Goal: Task Accomplishment & Management: Complete application form

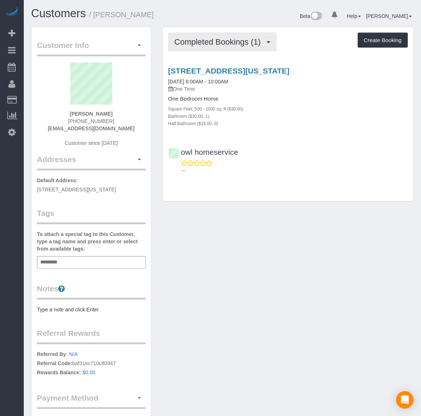
click at [205, 38] on span "Completed Bookings (1)" at bounding box center [220, 41] width 90 height 9
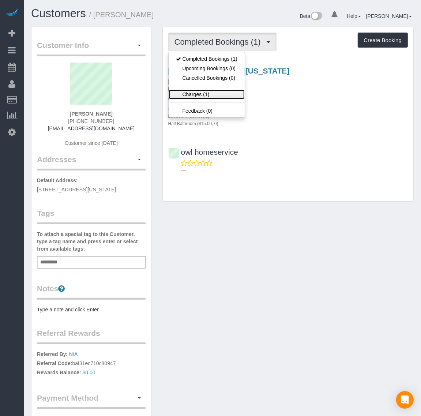
click at [207, 99] on link "Charges (1)" at bounding box center [207, 95] width 76 height 10
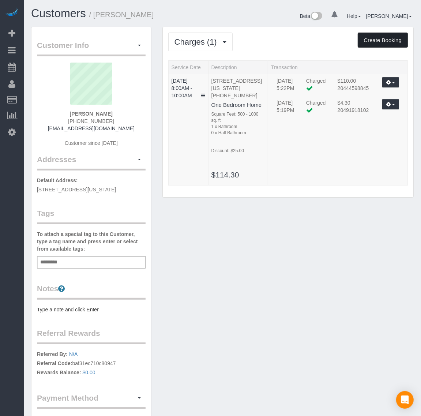
click at [387, 41] on button "Create Booking" at bounding box center [383, 40] width 50 height 15
select select "DC"
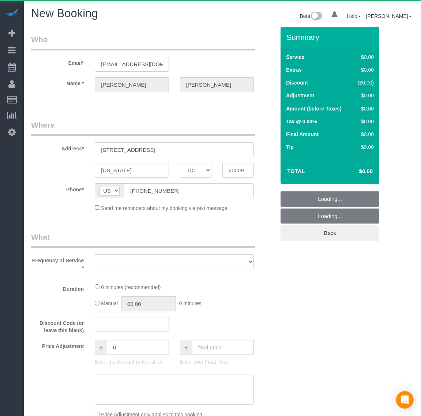
select select "object:5058"
select select "string:fspay-6f1b3e71-95e2-45a6-804e-aaf402a9409c"
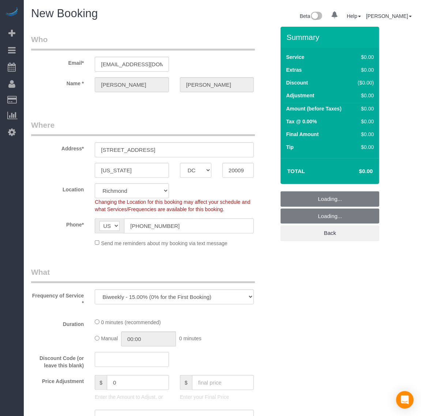
select select "object:5260"
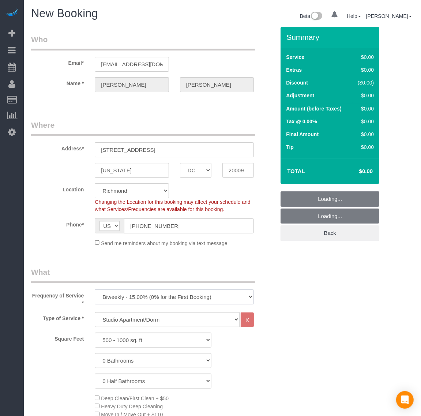
click at [147, 296] on select "One Time Weekly - 20.00% (0% for the First Booking) Biweekly - 15.00% (0% for t…" at bounding box center [174, 297] width 159 height 15
drag, startPoint x: 145, startPoint y: 304, endPoint x: 144, endPoint y: 313, distance: 9.6
click at [144, 305] on select "One Time Weekly - 20.00% (0% for the First Booking) Biweekly - 15.00% (0% for t…" at bounding box center [174, 297] width 159 height 15
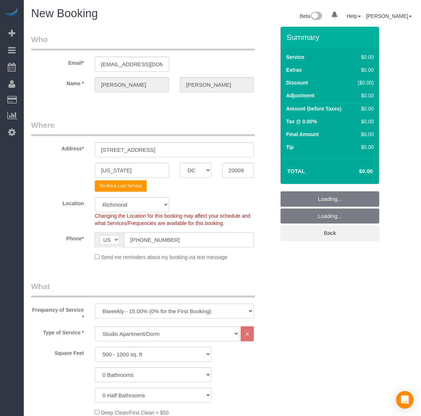
select select "36"
click at [140, 315] on select "One Time Weekly - 20.00% (0% for the First Booking) Biweekly - 15.00% (0% for t…" at bounding box center [174, 311] width 159 height 15
select select "object:5363"
click at [95, 304] on select "One Time Weekly - 20.00% (0% for the First Booking) Biweekly - 15.00% (0% for t…" at bounding box center [174, 311] width 159 height 15
drag, startPoint x: 136, startPoint y: 332, endPoint x: 138, endPoint y: 336, distance: 4.1
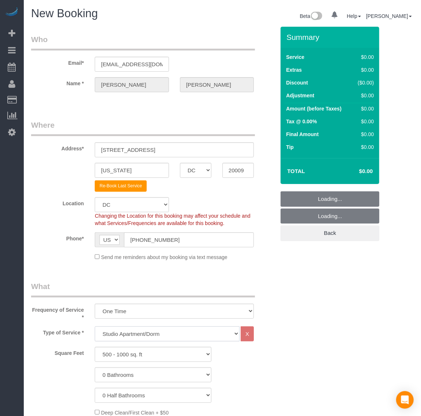
click at [137, 333] on select "Studio Apartment/Dorm One Bedroom Home Two Bedroom Home Three Bedroom Home Four…" at bounding box center [167, 333] width 145 height 15
select select "135"
click at [95, 326] on select "Studio Apartment/Dorm One Bedroom Home Two Bedroom Home Three Bedroom Home Four…" at bounding box center [167, 333] width 145 height 15
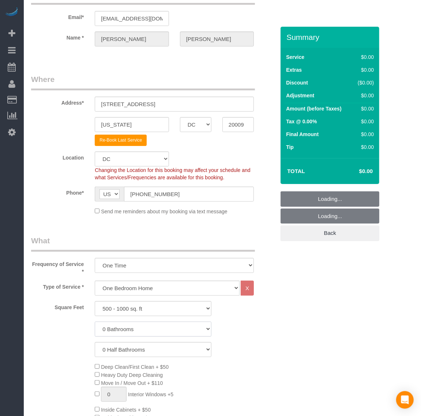
click at [146, 328] on select "0 Bathrooms 1 Bathroom 2 Bathrooms 3 Bathrooms 4 Bathrooms 5 Bathrooms 6 Bathro…" at bounding box center [153, 329] width 117 height 15
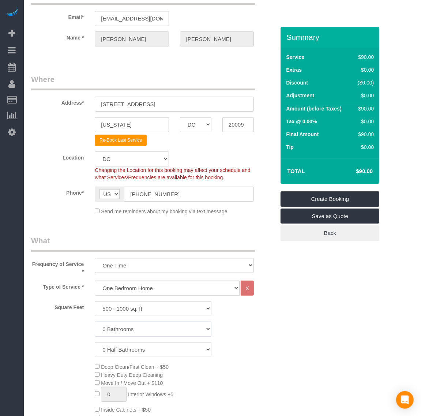
select select "1"
click at [95, 322] on select "0 Bathrooms 1 Bathroom 2 Bathrooms 3 Bathrooms 4 Bathrooms 5 Bathrooms 6 Bathro…" at bounding box center [153, 329] width 117 height 15
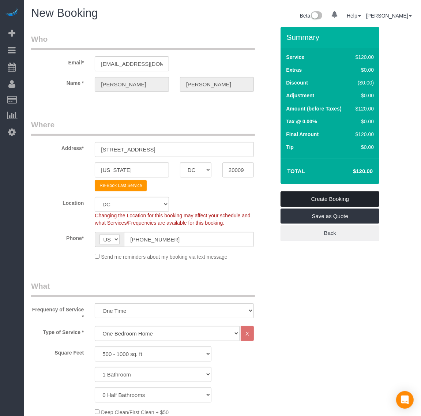
scroll to position [0, 0]
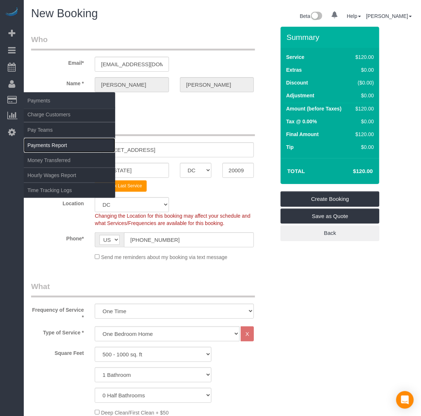
click at [61, 146] on link "Payments Report" at bounding box center [70, 145] width 92 height 15
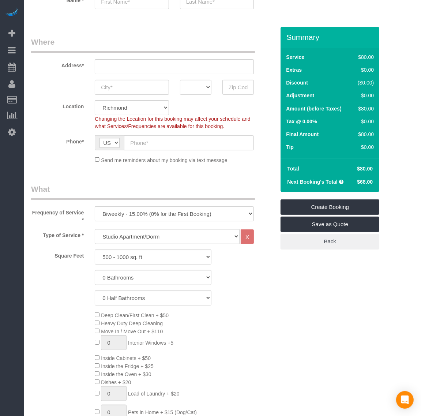
scroll to position [92, 0]
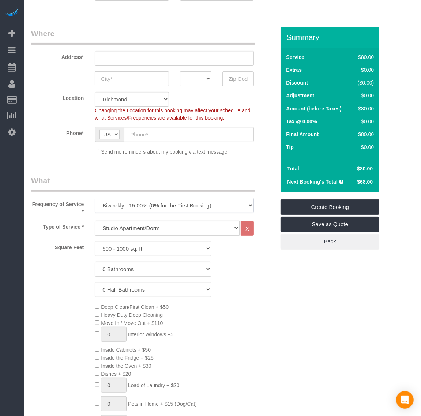
drag, startPoint x: 143, startPoint y: 199, endPoint x: 140, endPoint y: 205, distance: 6.4
click at [143, 199] on select "One Time Weekly - 20.00% (0% for the First Booking) Biweekly - 15.00% (0% for t…" at bounding box center [174, 205] width 159 height 15
select select "object:6275"
click at [95, 198] on select "One Time Weekly - 20.00% (0% for the First Booking) Biweekly - 15.00% (0% for t…" at bounding box center [174, 205] width 159 height 15
drag, startPoint x: 131, startPoint y: 226, endPoint x: 129, endPoint y: 233, distance: 6.8
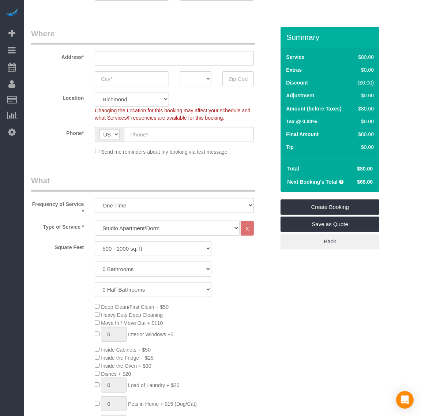
click at [131, 226] on select "Studio Apartment/Dorm One Bedroom Home Two Bedroom Home Three Bedroom Home Four…" at bounding box center [167, 228] width 145 height 15
select select "135"
click at [95, 221] on select "Studio Apartment/Dorm One Bedroom Home Two Bedroom Home Three Bedroom Home Four…" at bounding box center [167, 228] width 145 height 15
click at [136, 269] on select "0 Bathrooms 1 Bathroom 2 Bathrooms 3 Bathrooms 4 Bathrooms 5 Bathrooms 6 Bathro…" at bounding box center [153, 269] width 117 height 15
select select "1"
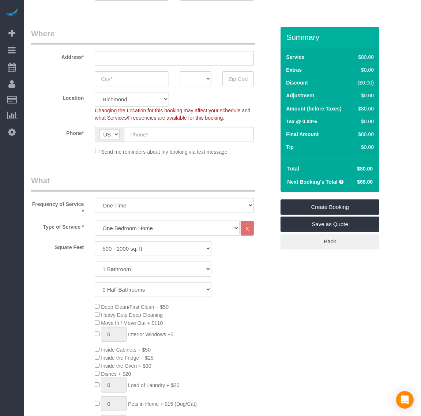
click at [95, 262] on select "0 Bathrooms 1 Bathroom 2 Bathrooms 3 Bathrooms 4 Bathrooms 5 Bathrooms 6 Bathro…" at bounding box center [153, 269] width 117 height 15
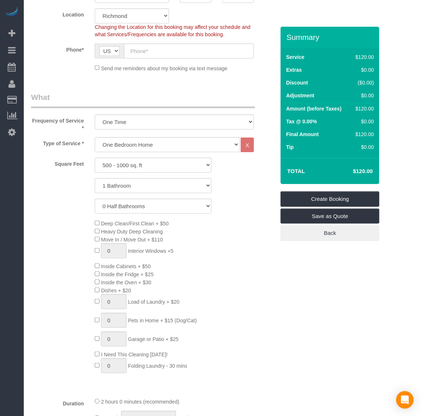
scroll to position [183, 0]
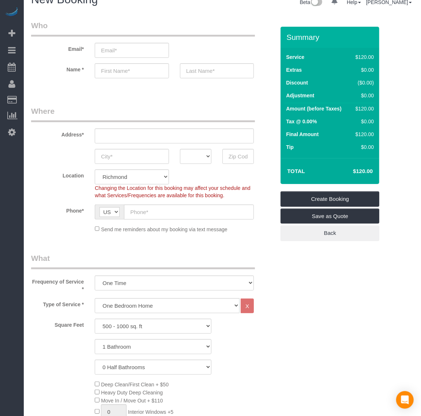
scroll to position [0, 0]
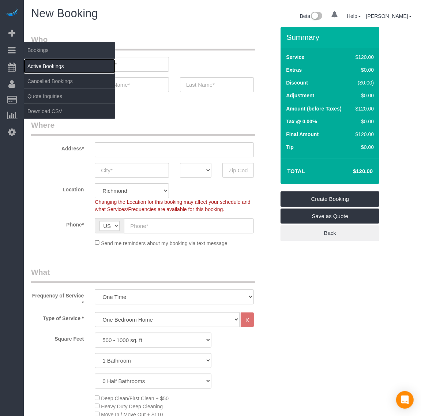
click at [37, 62] on link "Active Bookings" at bounding box center [70, 66] width 92 height 15
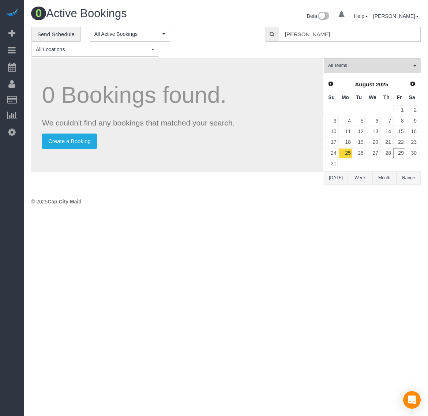
click at [302, 32] on input "[PERSON_NAME]" at bounding box center [350, 34] width 142 height 15
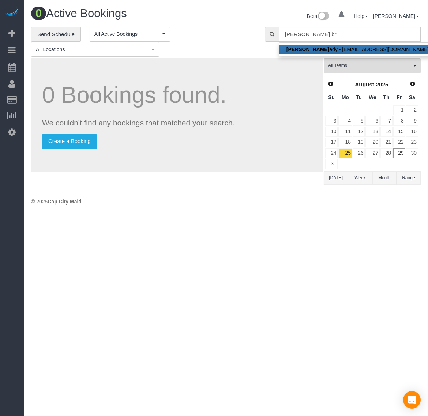
click at [325, 46] on link "[PERSON_NAME] Br ady - [EMAIL_ADDRESS][DOMAIN_NAME]" at bounding box center [357, 50] width 157 height 10
type input "[EMAIL_ADDRESS][DOMAIN_NAME]"
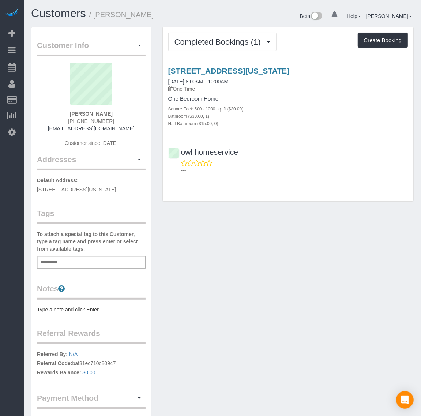
drag, startPoint x: 167, startPoint y: 65, endPoint x: 333, endPoint y: 67, distance: 166.2
click at [333, 67] on div "[STREET_ADDRESS][US_STATE] [DATE] 8:00AM - 10:00AM One Time One Bedroom Home Sq…" at bounding box center [288, 118] width 251 height 117
copy link "[STREET_ADDRESS][US_STATE]"
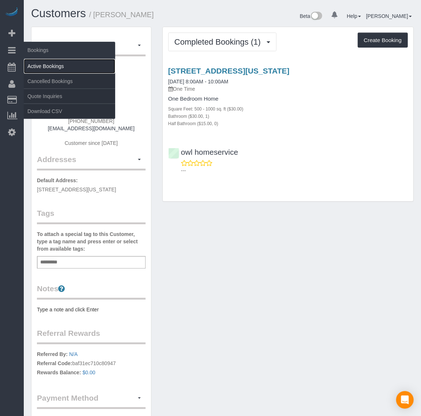
click at [48, 65] on link "Active Bookings" at bounding box center [70, 66] width 92 height 15
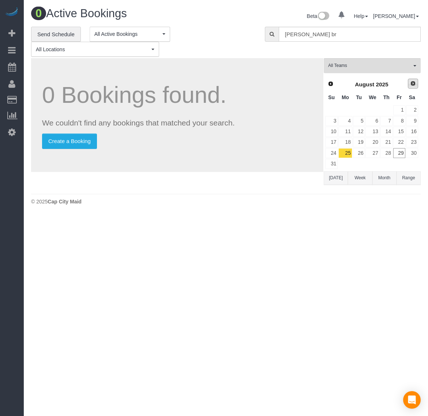
click at [412, 82] on span "Next" at bounding box center [413, 84] width 6 height 6
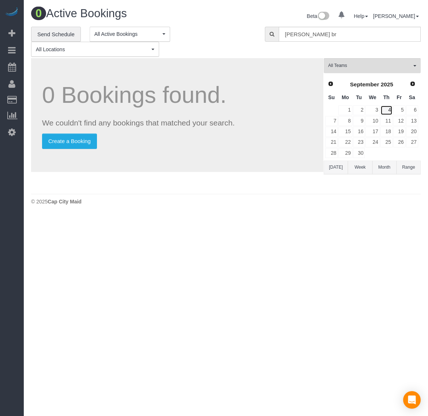
click at [387, 110] on link "4" at bounding box center [387, 110] width 12 height 10
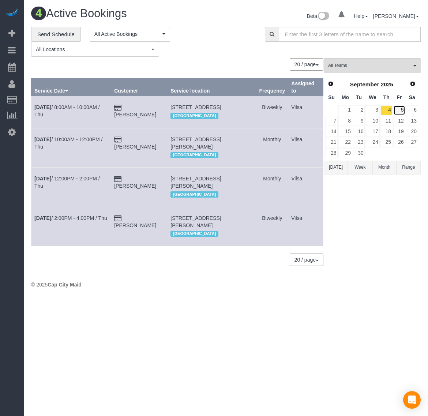
click at [403, 109] on link "5" at bounding box center [399, 110] width 12 height 10
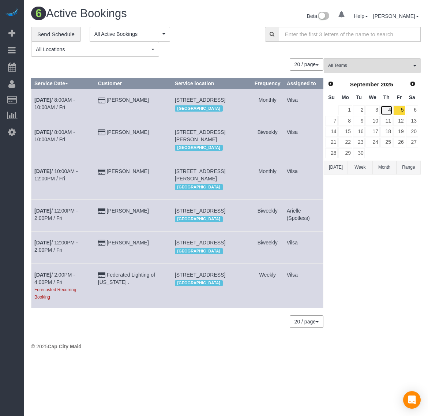
click at [387, 112] on link "4" at bounding box center [387, 110] width 12 height 10
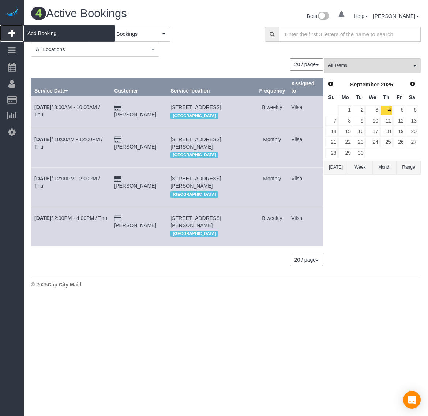
click at [36, 36] on span "Add Booking" at bounding box center [70, 33] width 92 height 17
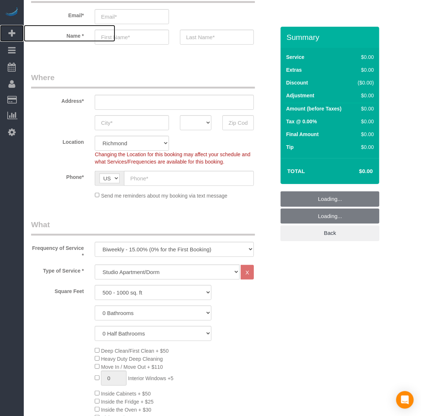
scroll to position [92, 0]
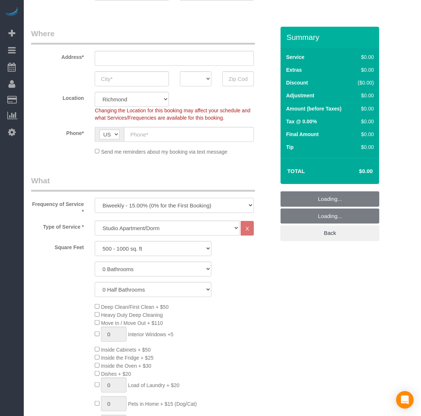
click at [154, 202] on select "One Time Weekly - 20.00% (0% for the First Booking) Biweekly - 15.00% (0% for t…" at bounding box center [174, 205] width 159 height 15
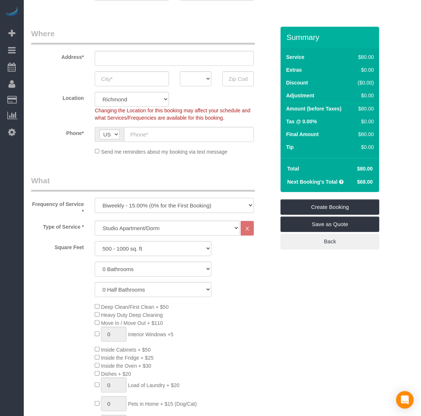
select select "object:7822"
click at [95, 198] on select "One Time Weekly - 20.00% (0% for the First Booking) Biweekly - 15.00% (0% for t…" at bounding box center [174, 205] width 159 height 15
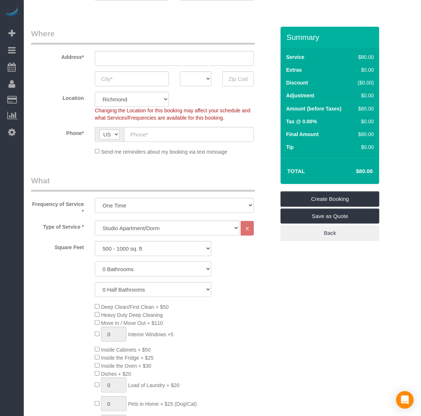
click at [138, 269] on select "0 Bathrooms 1 Bathroom 2 Bathrooms 3 Bathrooms 4 Bathrooms 5 Bathrooms 6 Bathro…" at bounding box center [153, 269] width 117 height 15
select select "1"
click at [95, 262] on select "0 Bathrooms 1 Bathroom 2 Bathrooms 3 Bathrooms 4 Bathrooms 5 Bathrooms 6 Bathro…" at bounding box center [153, 269] width 117 height 15
click at [275, 308] on div "Deep Clean/First Clean + $50 Heavy Duty Deep Cleaning Move In / Move Out + $110…" at bounding box center [184, 382] width 191 height 158
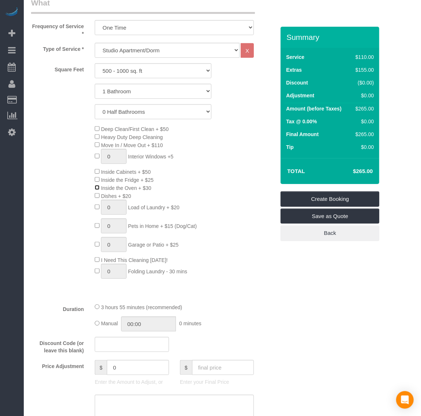
scroll to position [275, 0]
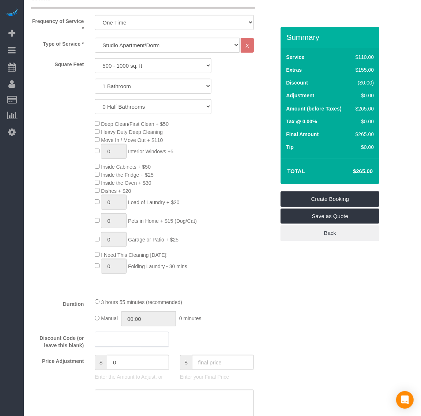
click at [129, 341] on input "text" at bounding box center [132, 339] width 74 height 15
type input "potatochip"
drag, startPoint x: 269, startPoint y: 306, endPoint x: 264, endPoint y: 303, distance: 6.6
click at [268, 305] on div "Duration 3 hours 55 minutes (recommended) Manual 00:00 0 minutes" at bounding box center [153, 312] width 255 height 29
drag, startPoint x: 284, startPoint y: 308, endPoint x: 283, endPoint y: 315, distance: 7.0
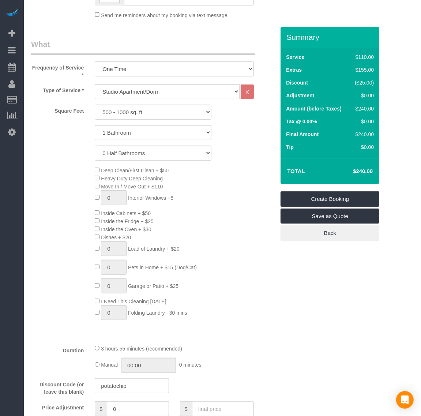
scroll to position [229, 0]
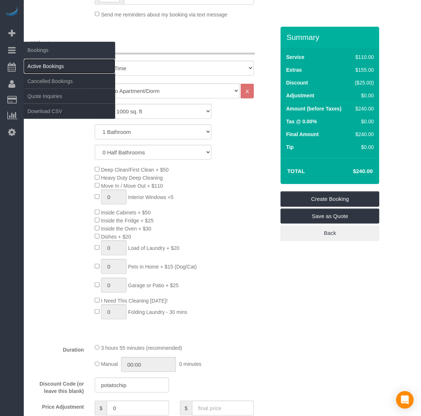
click at [49, 68] on link "Active Bookings" at bounding box center [70, 66] width 92 height 15
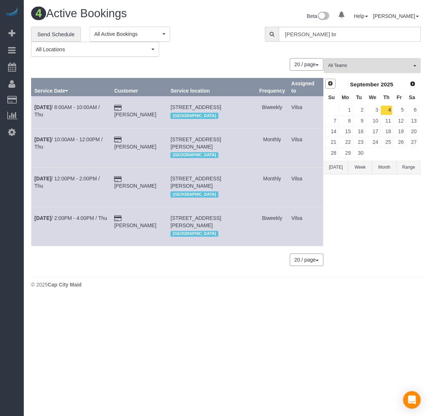
click at [332, 82] on span "Prev" at bounding box center [331, 84] width 6 height 6
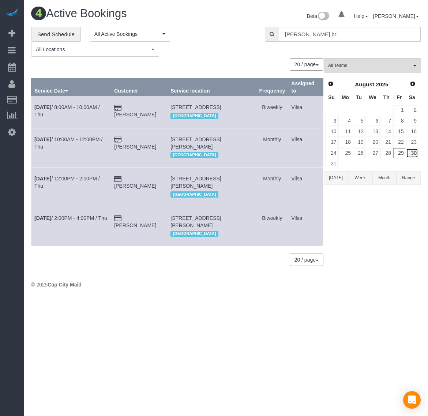
click at [412, 152] on link "30" at bounding box center [412, 153] width 12 height 10
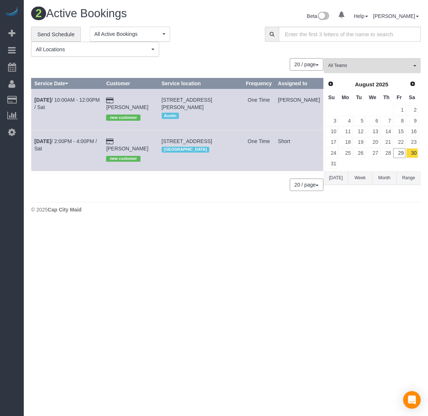
drag, startPoint x: 167, startPoint y: 94, endPoint x: 249, endPoint y: 98, distance: 82.4
click at [243, 98] on td "[STREET_ADDRESS][PERSON_NAME] [GEOGRAPHIC_DATA]" at bounding box center [200, 109] width 85 height 41
copy span "[STREET_ADDRESS][PERSON_NAME]"
drag, startPoint x: 40, startPoint y: 30, endPoint x: 46, endPoint y: 31, distance: 6.4
click at [40, 30] on span "Add Booking" at bounding box center [70, 33] width 92 height 17
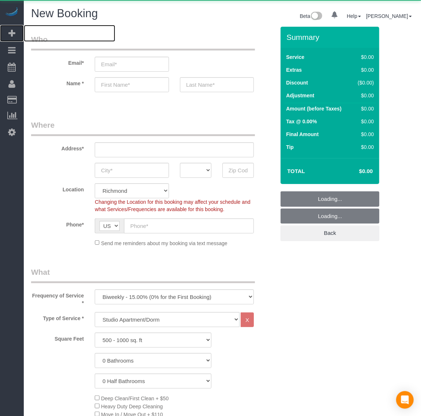
select select "object:8836"
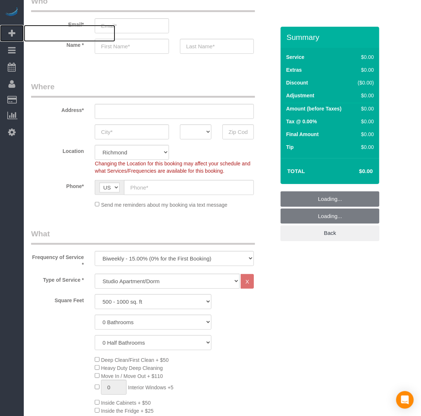
scroll to position [92, 0]
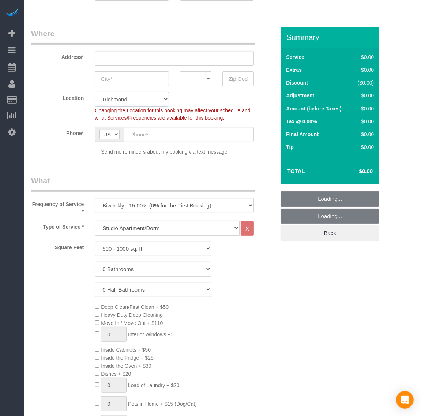
click at [127, 102] on select "Richmond [GEOGRAPHIC_DATA]" at bounding box center [132, 99] width 74 height 15
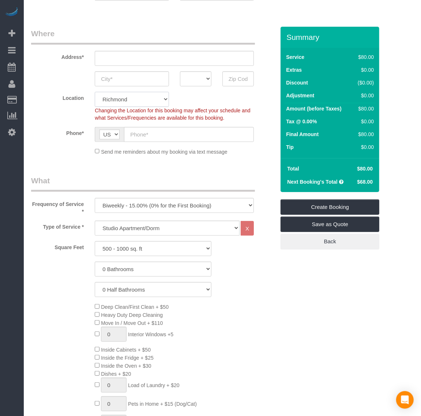
select select "67"
click at [95, 92] on select "Richmond [GEOGRAPHIC_DATA]" at bounding box center [132, 99] width 74 height 15
click at [144, 203] on select "One Time Weekly - 20.00% (0% for the First Booking) Biweekly - 15.00% (0% for t…" at bounding box center [174, 205] width 159 height 15
select select "object:8977"
click at [95, 198] on select "One Time Weekly - 20.00% (0% for the First Booking) Biweekly - 15.00% (0% for t…" at bounding box center [174, 205] width 159 height 15
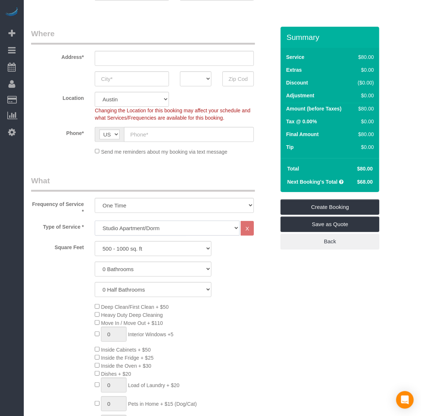
click at [146, 225] on select "Studio Apartment/Dorm One Bedroom Home Two Bedroom Home Three Bedroom Home Four…" at bounding box center [167, 228] width 145 height 15
select select "135"
click at [95, 221] on select "Studio Apartment/Dorm One Bedroom Home Two Bedroom Home Three Bedroom Home Four…" at bounding box center [167, 228] width 145 height 15
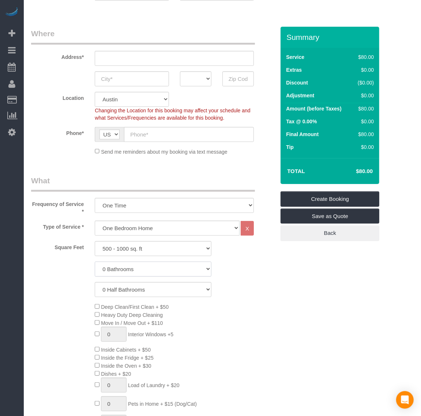
click at [142, 271] on select "0 Bathrooms 1 Bathroom 2 Bathrooms 3 Bathrooms 4 Bathrooms 5 Bathrooms 6 Bathro…" at bounding box center [153, 269] width 117 height 15
select select "1"
click at [95, 262] on select "0 Bathrooms 1 Bathroom 2 Bathrooms 3 Bathrooms 4 Bathrooms 5 Bathrooms 6 Bathro…" at bounding box center [153, 269] width 117 height 15
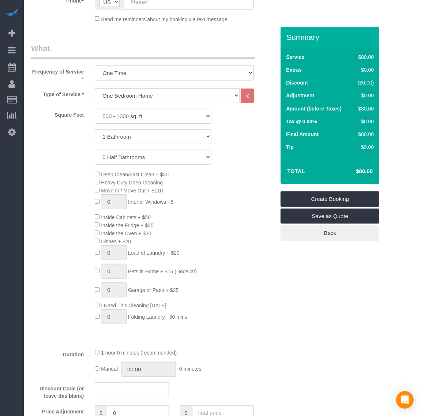
scroll to position [229, 0]
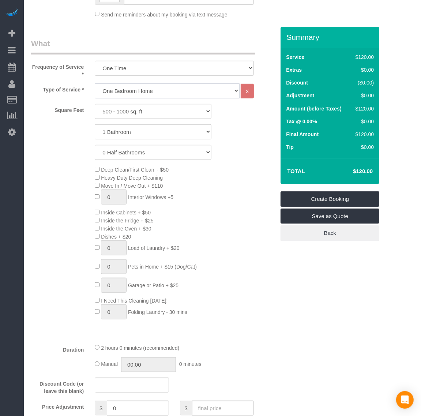
drag, startPoint x: 138, startPoint y: 88, endPoint x: 141, endPoint y: 94, distance: 6.4
click at [138, 88] on select "Studio Apartment/Dorm One Bedroom Home Two Bedroom Home Three Bedroom Home Four…" at bounding box center [167, 90] width 145 height 15
select select "133"
click at [95, 83] on select "Studio Apartment/Dorm One Bedroom Home Two Bedroom Home Three Bedroom Home Four…" at bounding box center [167, 90] width 145 height 15
select select "1"
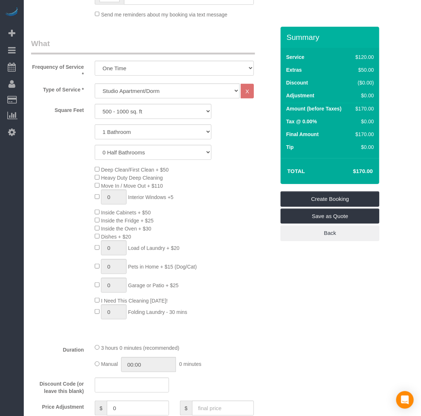
click at [231, 257] on div "Deep Clean/First Clean + $50 Heavy Duty Deep Cleaning Move In / Move Out + $110…" at bounding box center [184, 244] width 191 height 158
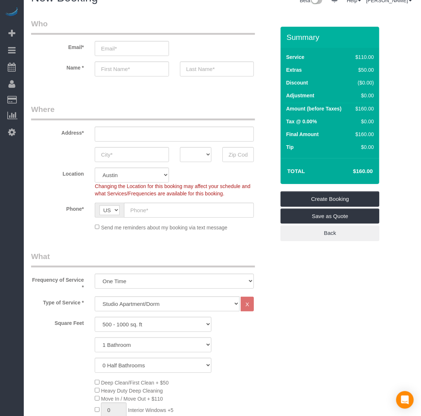
scroll to position [0, 0]
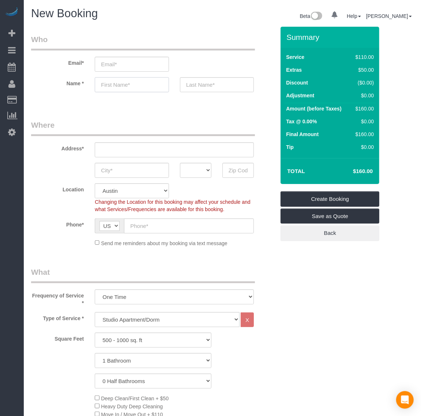
click at [129, 90] on input "text" at bounding box center [132, 84] width 74 height 15
paste input "[PERSON_NAME]"
type input "[PERSON_NAME]"
click at [214, 85] on input "text" at bounding box center [217, 84] width 74 height 15
paste input "[PERSON_NAME]"
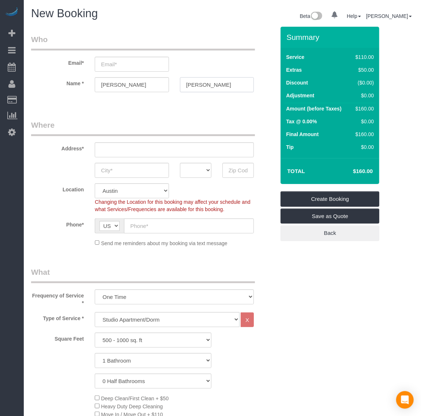
type input "[PERSON_NAME]"
drag, startPoint x: 142, startPoint y: 64, endPoint x: 151, endPoint y: 67, distance: 9.4
click at [142, 64] on input "email" at bounding box center [132, 64] width 74 height 15
type input "[EMAIL_ADDRESS][DOMAIN_NAME]"
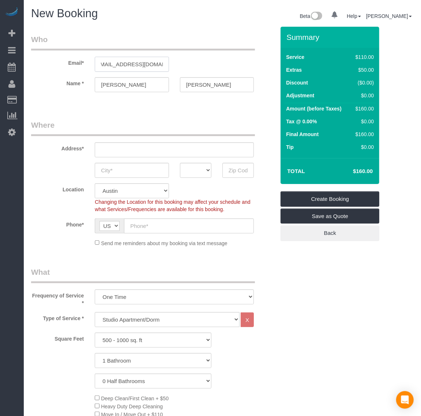
scroll to position [0, 0]
click at [129, 151] on input "text" at bounding box center [174, 149] width 159 height 15
paste input "1167 Miss [PERSON_NAME]'s Ln"
type input "1167 Miss [PERSON_NAME]'s Ln"
click at [142, 169] on input "text" at bounding box center [132, 170] width 74 height 15
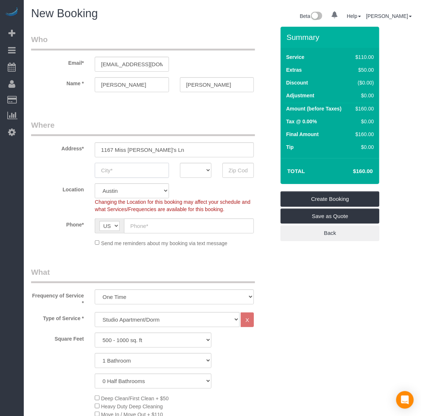
paste input "[GEOGRAPHIC_DATA],"
type input "Pflugerville"
click at [199, 166] on select "AK AL AR AZ CA CO CT DC DE [GEOGRAPHIC_DATA] [GEOGRAPHIC_DATA] HI IA ID IL IN K…" at bounding box center [195, 170] width 31 height 15
select select "[GEOGRAPHIC_DATA]"
click at [180, 163] on select "AK AL AR AZ CA CO CT DC DE [GEOGRAPHIC_DATA] [GEOGRAPHIC_DATA] HI IA ID IL IN K…" at bounding box center [195, 170] width 31 height 15
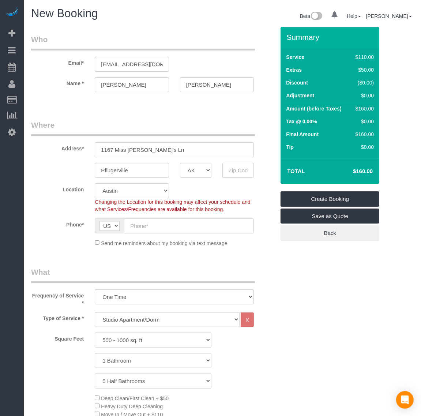
click at [244, 173] on input "text" at bounding box center [238, 170] width 31 height 15
paste input "78660"
type input "78660"
click at [174, 223] on input "text" at bounding box center [189, 226] width 130 height 15
select select "1"
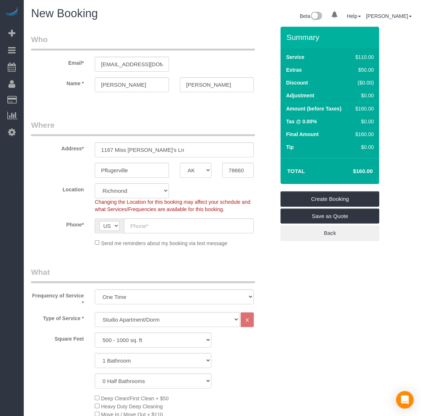
select select "object:9379"
select select "1"
click at [163, 229] on input "text" at bounding box center [189, 226] width 130 height 15
click at [138, 194] on select "Richmond [GEOGRAPHIC_DATA]" at bounding box center [132, 190] width 74 height 15
select select "67"
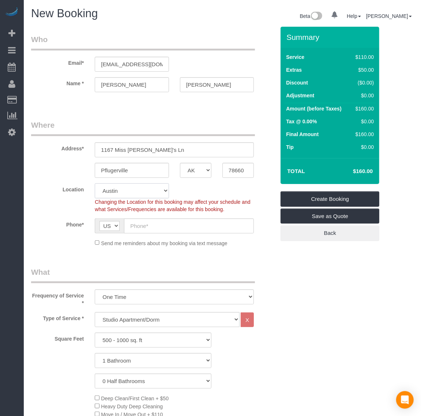
click at [95, 183] on select "Richmond [GEOGRAPHIC_DATA]" at bounding box center [132, 190] width 74 height 15
click at [171, 225] on input "text" at bounding box center [189, 226] width 130 height 15
select select "object:9506"
select select "1"
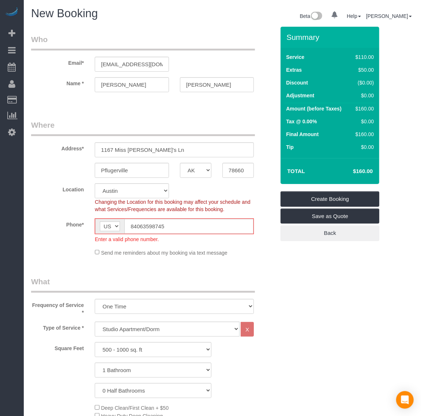
click at [213, 215] on sui-booking-location "Location [GEOGRAPHIC_DATA] Changing the Location for this booking may affect yo…" at bounding box center [153, 219] width 244 height 73
click at [214, 228] on input "84063598745" at bounding box center [188, 226] width 129 height 15
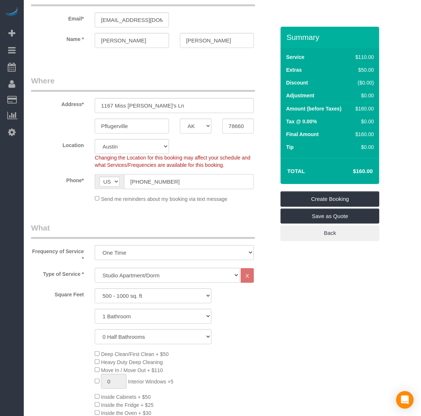
scroll to position [275, 0]
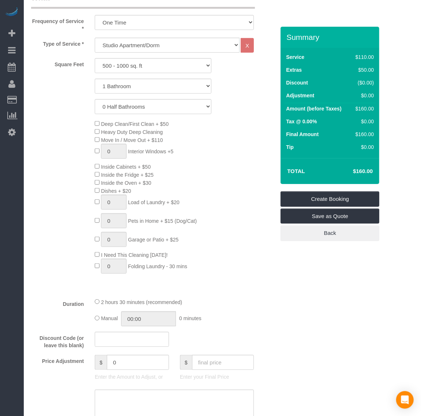
type input "[PHONE_NUMBER]"
click at [94, 165] on div "Deep Clean/First Clean + $50 Heavy Duty Deep Cleaning Move In / Move Out + $110…" at bounding box center [184, 199] width 191 height 158
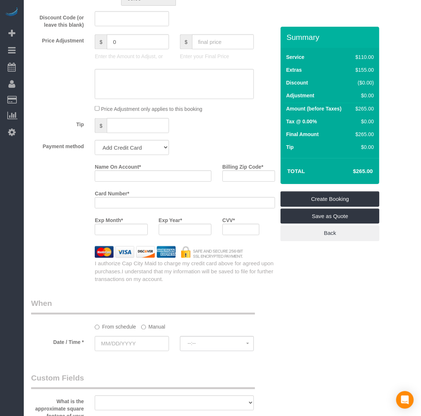
scroll to position [641, 0]
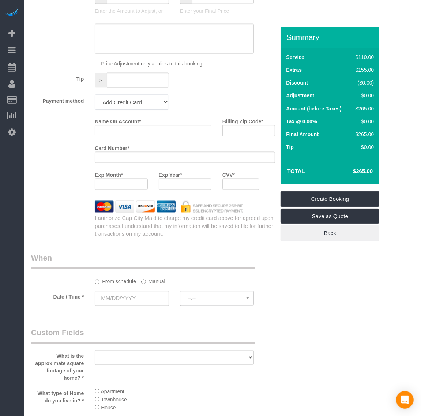
drag, startPoint x: 129, startPoint y: 101, endPoint x: 127, endPoint y: 109, distance: 8.6
click at [129, 101] on select "Add Credit Card Cash Check Paypal" at bounding box center [132, 102] width 74 height 15
select select "string:paypal"
click at [95, 95] on select "Add Credit Card Cash Check Paypal" at bounding box center [132, 102] width 74 height 15
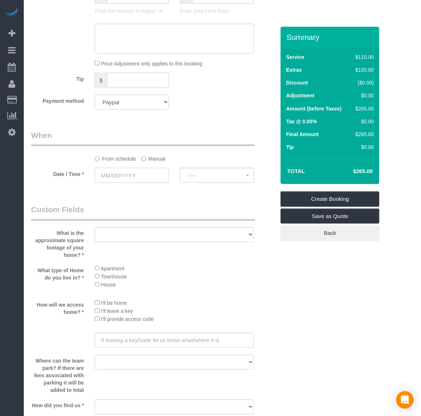
click at [118, 178] on input "text" at bounding box center [132, 175] width 74 height 15
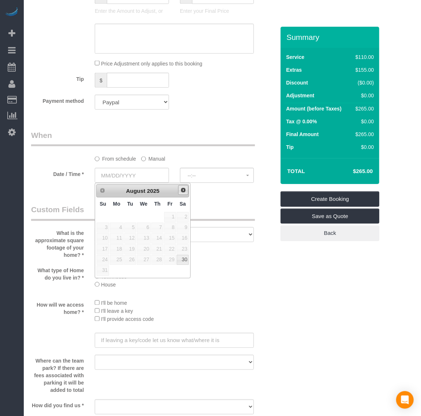
click at [183, 191] on span "Next" at bounding box center [183, 190] width 6 height 6
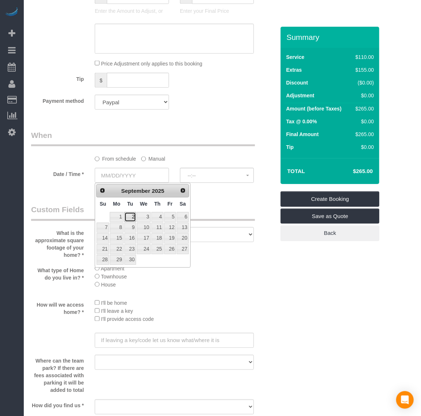
click at [131, 216] on link "2" at bounding box center [130, 217] width 12 height 10
type input "[DATE]"
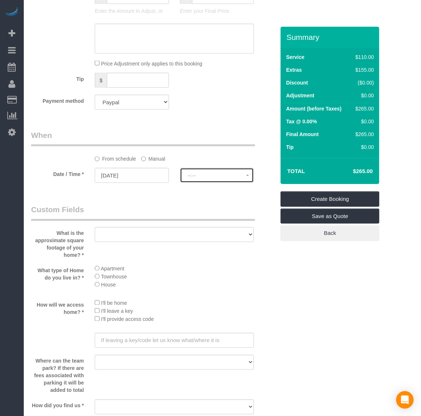
click at [204, 171] on button "--:--" at bounding box center [217, 175] width 74 height 15
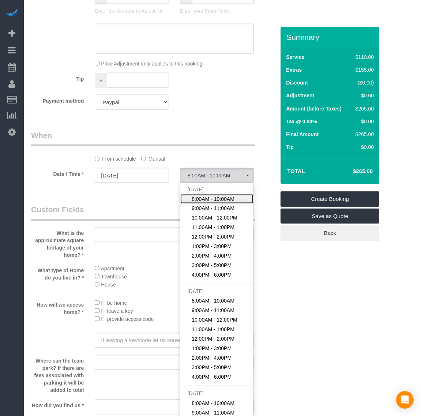
click at [206, 198] on span "8:00AM - 10:00AM" at bounding box center [213, 198] width 43 height 7
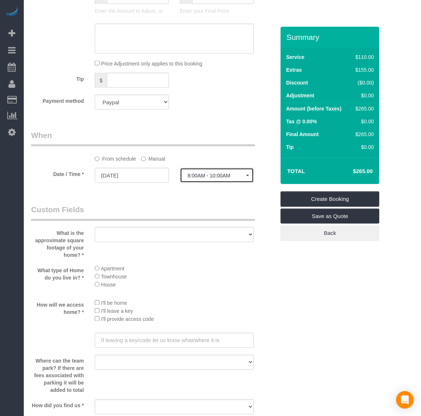
click at [198, 176] on span "8:00AM - 10:00AM" at bounding box center [217, 176] width 59 height 6
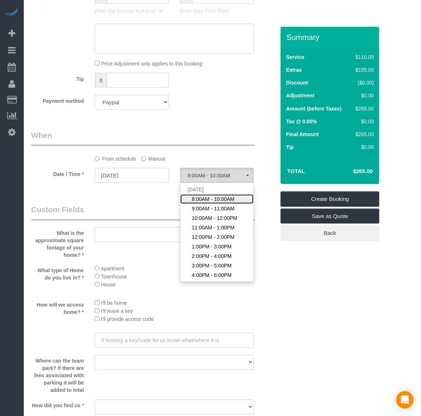
click at [222, 197] on span "8:00AM - 10:00AM" at bounding box center [213, 198] width 43 height 7
select select "spot298"
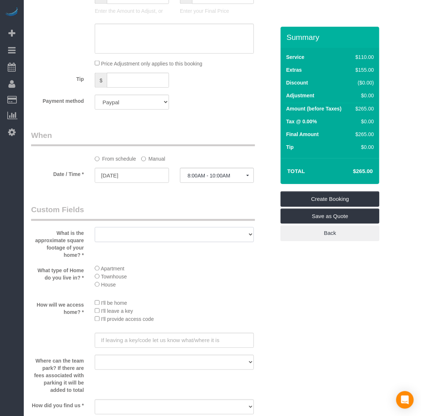
click at [172, 231] on select "500 - 1000 sq. ft [DATE] - [DATE] sq. ft [DATE] - [DATE] sq. ft [DATE] - 2500 s…" at bounding box center [174, 234] width 159 height 15
select select "number:1"
click at [95, 227] on select "500 - 1000 sq. ft [DATE] - [DATE] sq. ft [DATE] - [DATE] sq. ft [DATE] - 2500 s…" at bounding box center [174, 234] width 159 height 15
click at [98, 288] on li "House" at bounding box center [174, 285] width 159 height 8
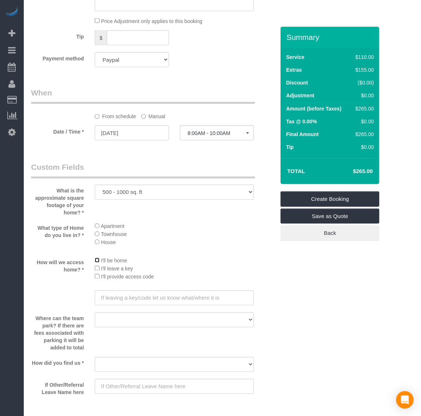
scroll to position [732, 0]
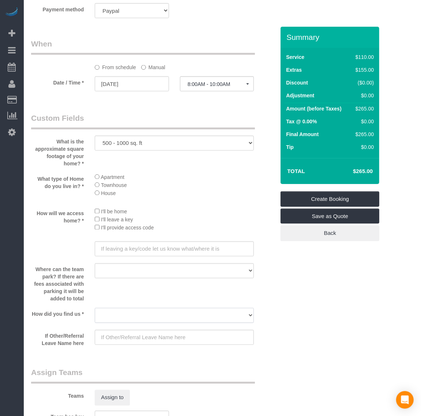
click at [149, 308] on select "Yelp Google Twitter Instagram Nextdoor Facebook Returning Customer Craigslist R…" at bounding box center [174, 315] width 159 height 15
select select "number:41"
click at [95, 308] on select "Yelp Google Twitter Instagram Nextdoor Facebook Returning Customer Craigslist R…" at bounding box center [174, 315] width 159 height 15
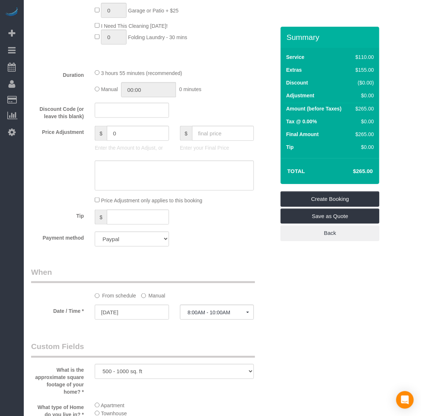
scroll to position [504, 0]
click at [117, 112] on input "text" at bounding box center [132, 109] width 74 height 15
type input "realtor30"
click at [236, 222] on div "Tip $" at bounding box center [153, 217] width 255 height 16
click at [228, 129] on input "text" at bounding box center [223, 132] width 62 height 15
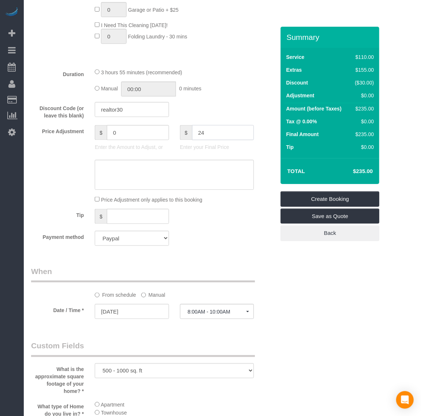
type input "240"
type input "5"
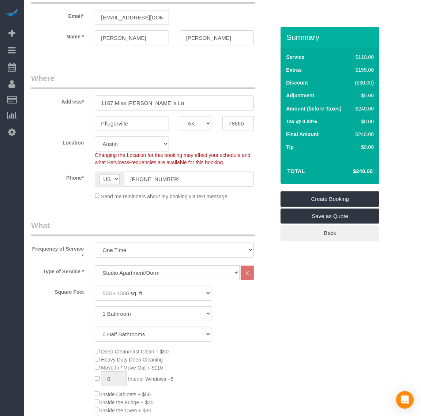
scroll to position [0, 0]
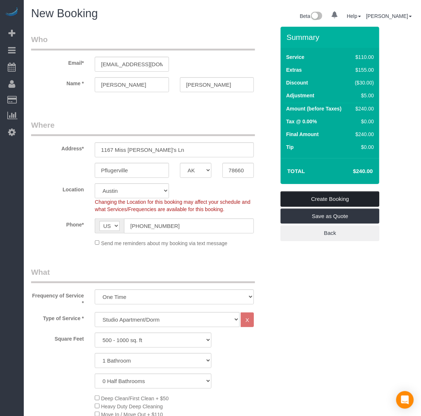
click at [329, 198] on link "Create Booking" at bounding box center [330, 198] width 99 height 15
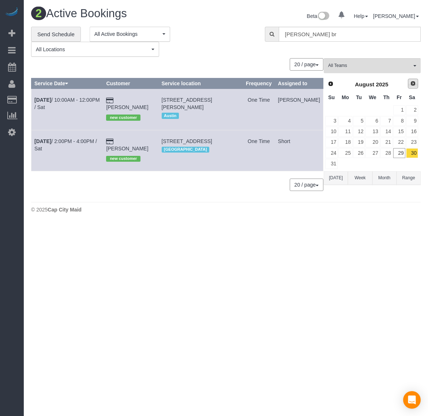
click at [412, 87] on link "Next" at bounding box center [413, 84] width 10 height 10
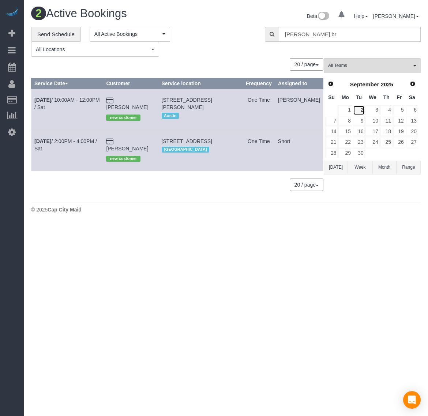
click at [360, 107] on link "2" at bounding box center [359, 110] width 12 height 10
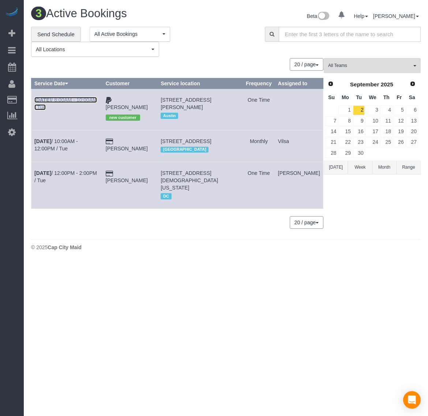
click at [44, 103] on b "[DATE]" at bounding box center [42, 100] width 17 height 6
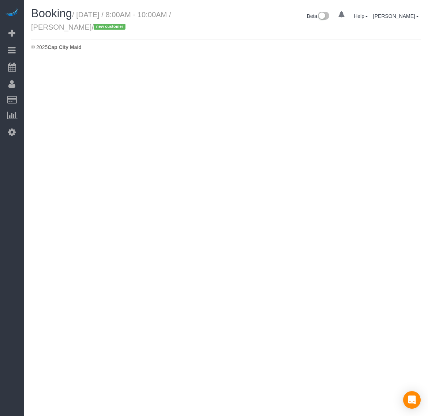
select select "[GEOGRAPHIC_DATA]"
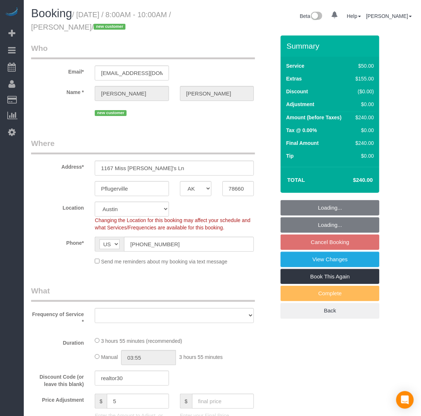
select select "object:10302"
select select "number:1"
select select "number:41"
select select "1"
select select "spot343"
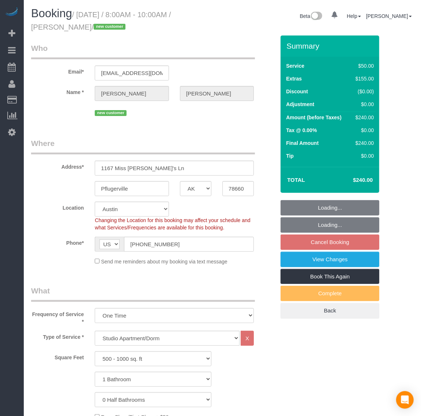
select select "object:10492"
select select "1"
